Goal: Browse casually: Explore the website without a specific task or goal

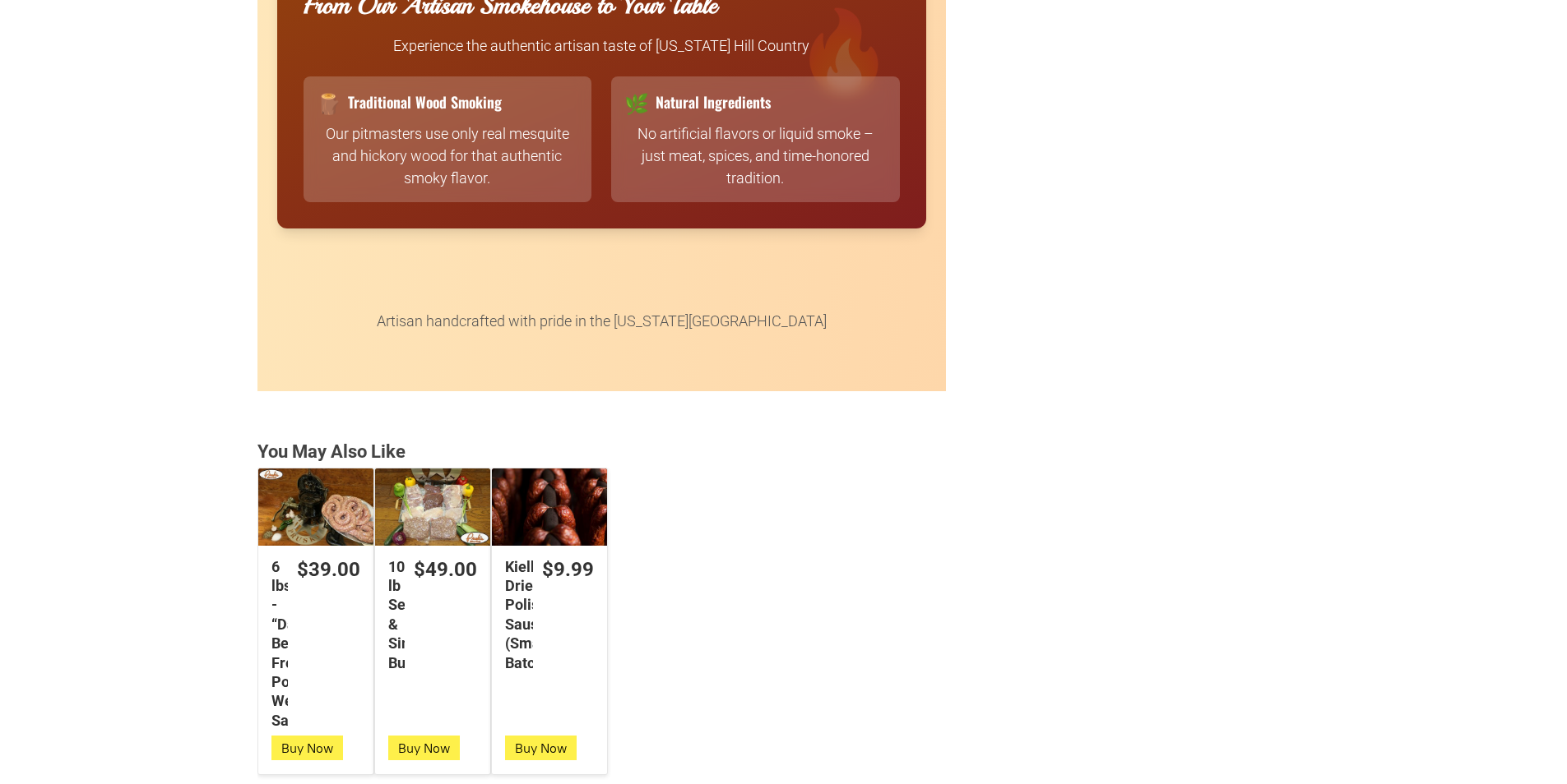
scroll to position [3864, 0]
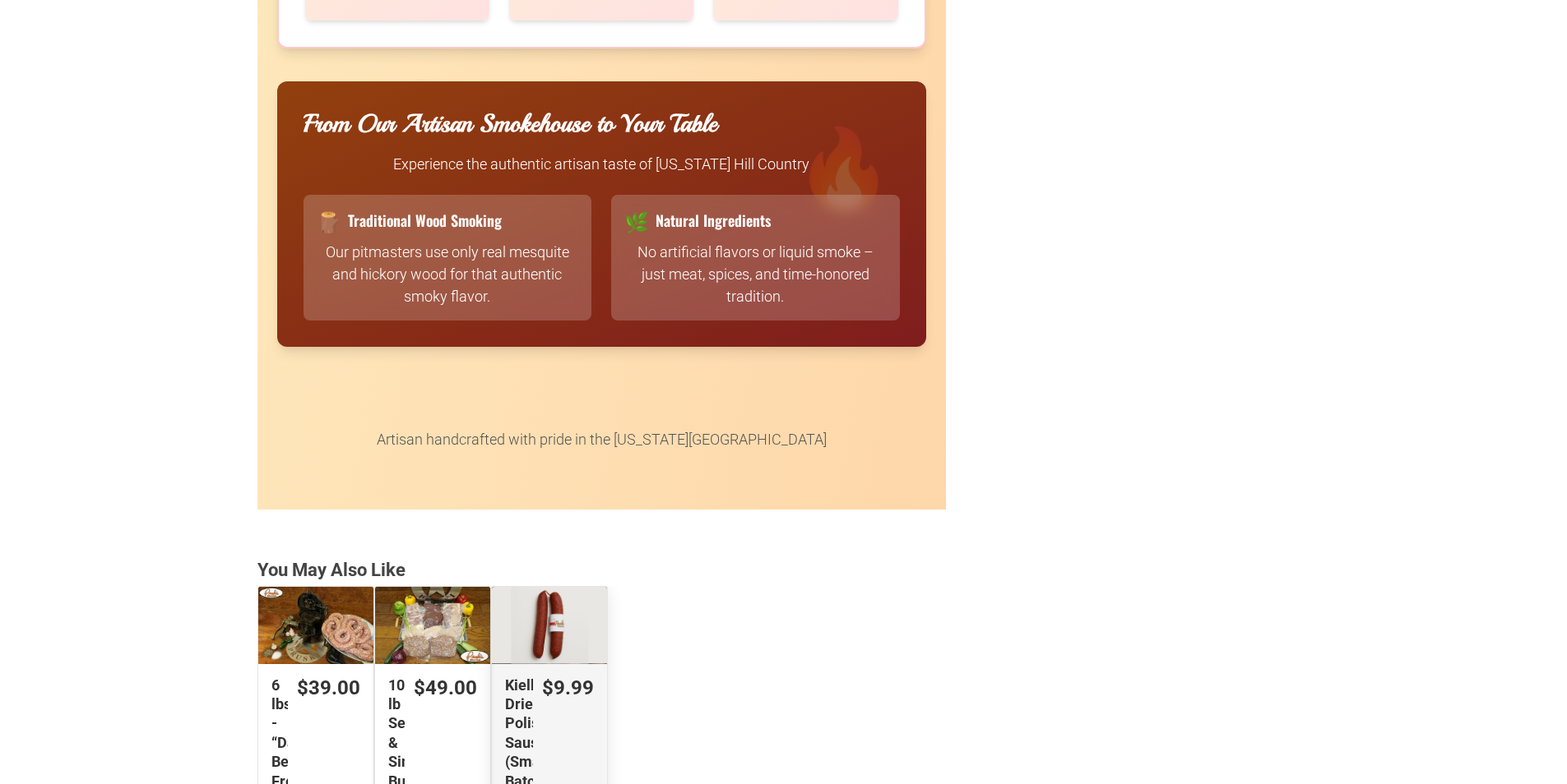
click at [504, 593] on div "Kielbasa Dried Polish Sausage (Small Batch)" at bounding box center [549, 624] width 116 height 76
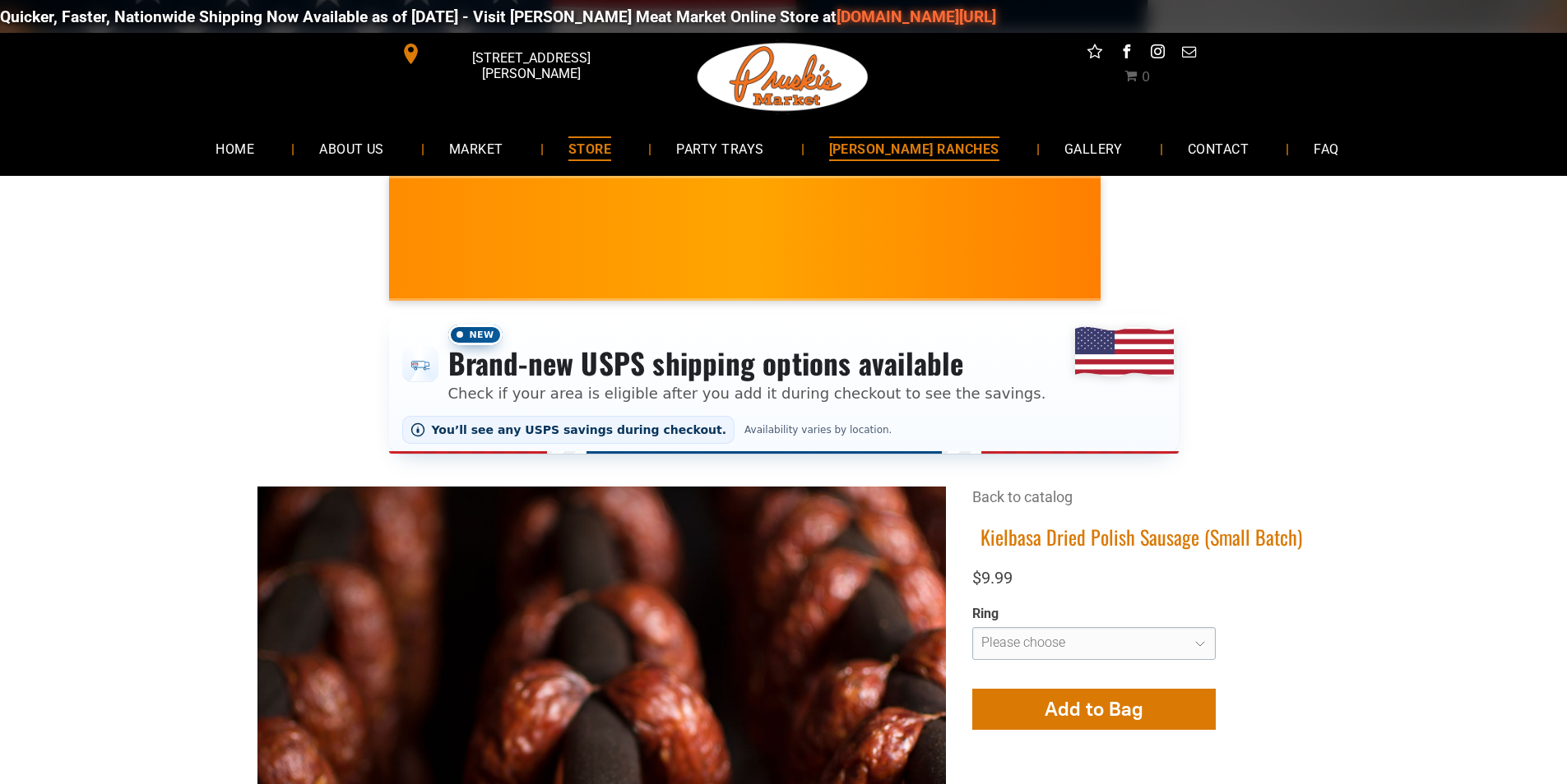
click at [967, 160] on span "[PERSON_NAME] RANCHES" at bounding box center [914, 148] width 170 height 24
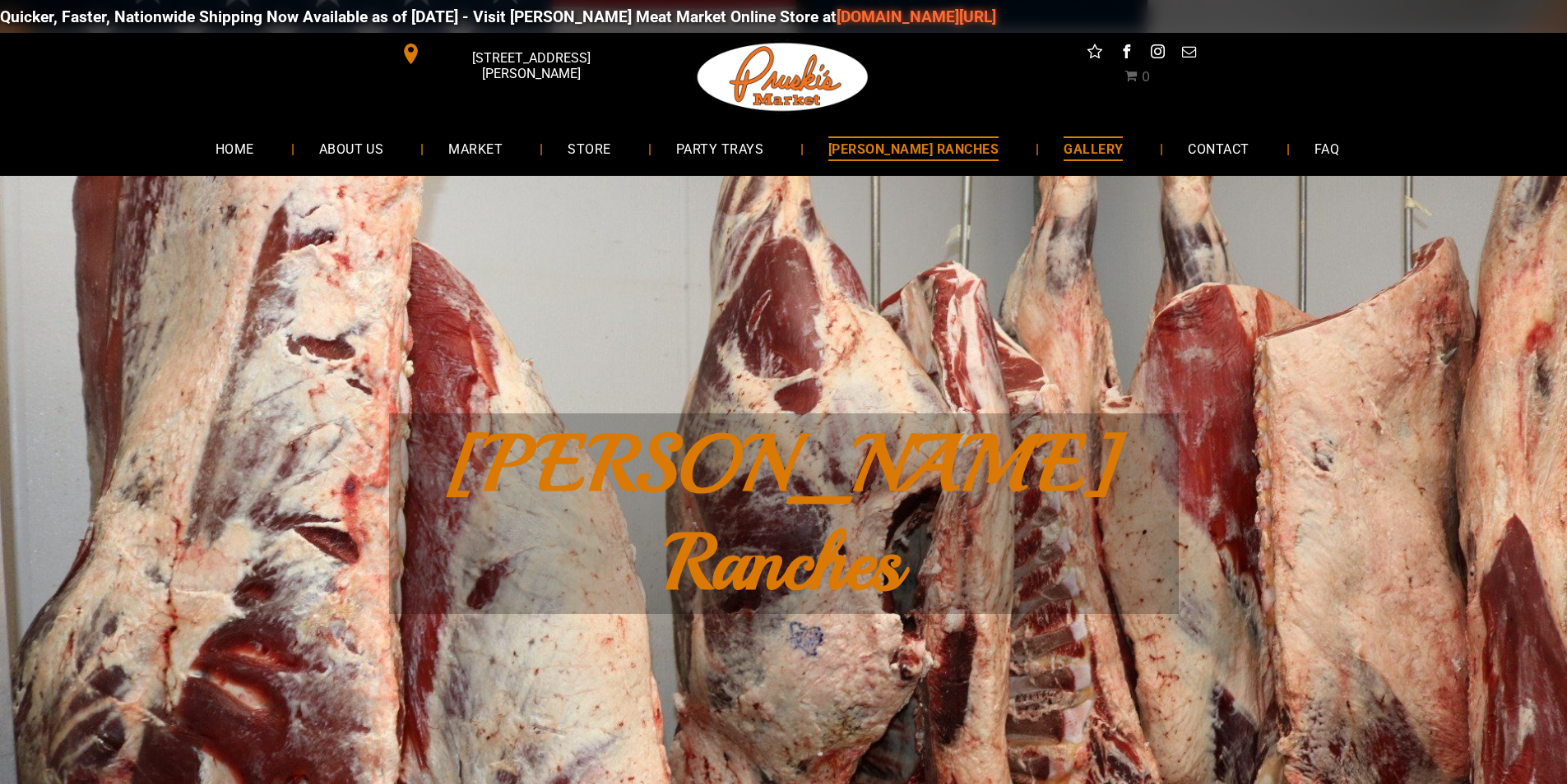
click at [1091, 145] on span "GALLERY" at bounding box center [1093, 148] width 59 height 24
